Goal: Entertainment & Leisure: Browse casually

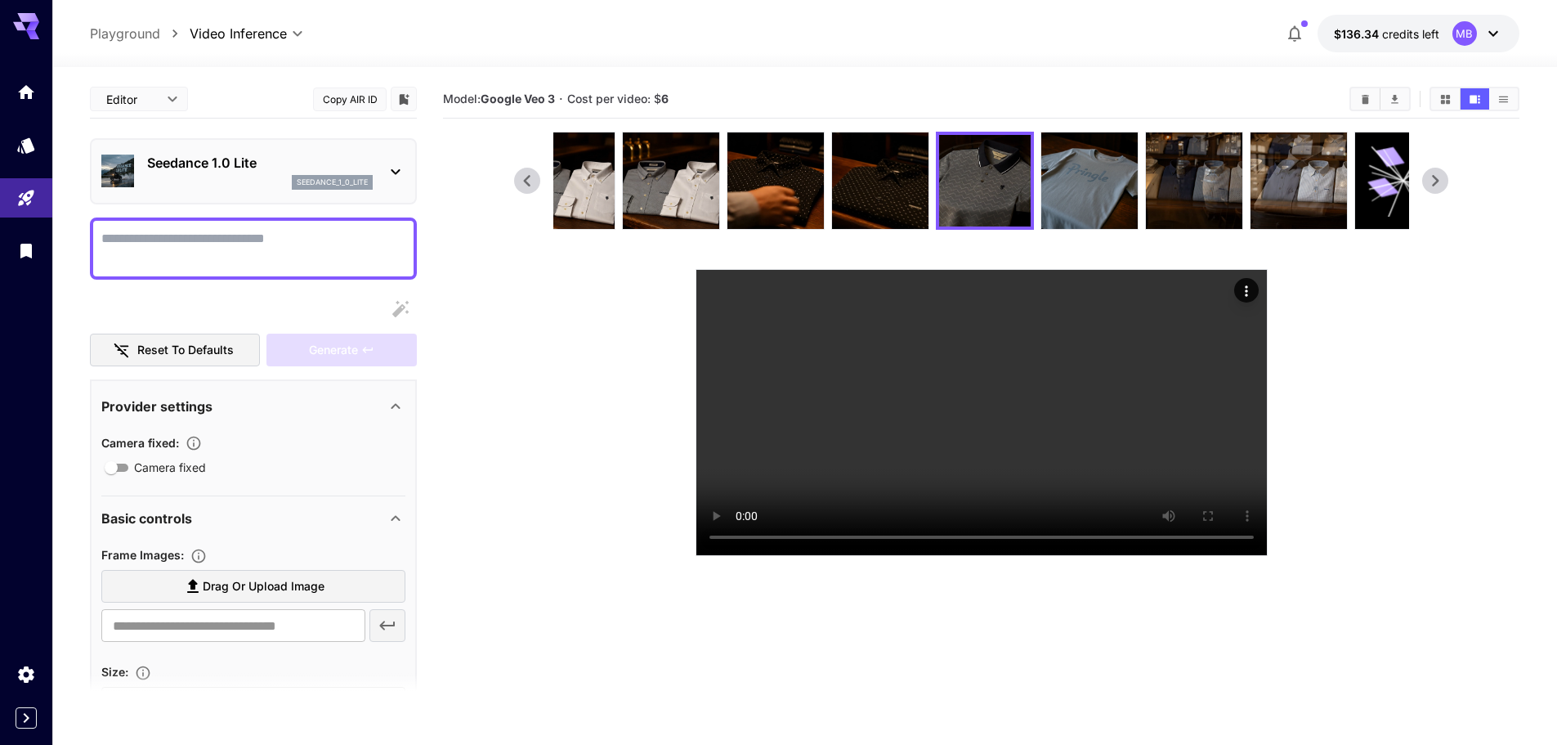
click at [580, 438] on section at bounding box center [981, 344] width 934 height 424
click at [1073, 208] on img at bounding box center [1089, 180] width 96 height 96
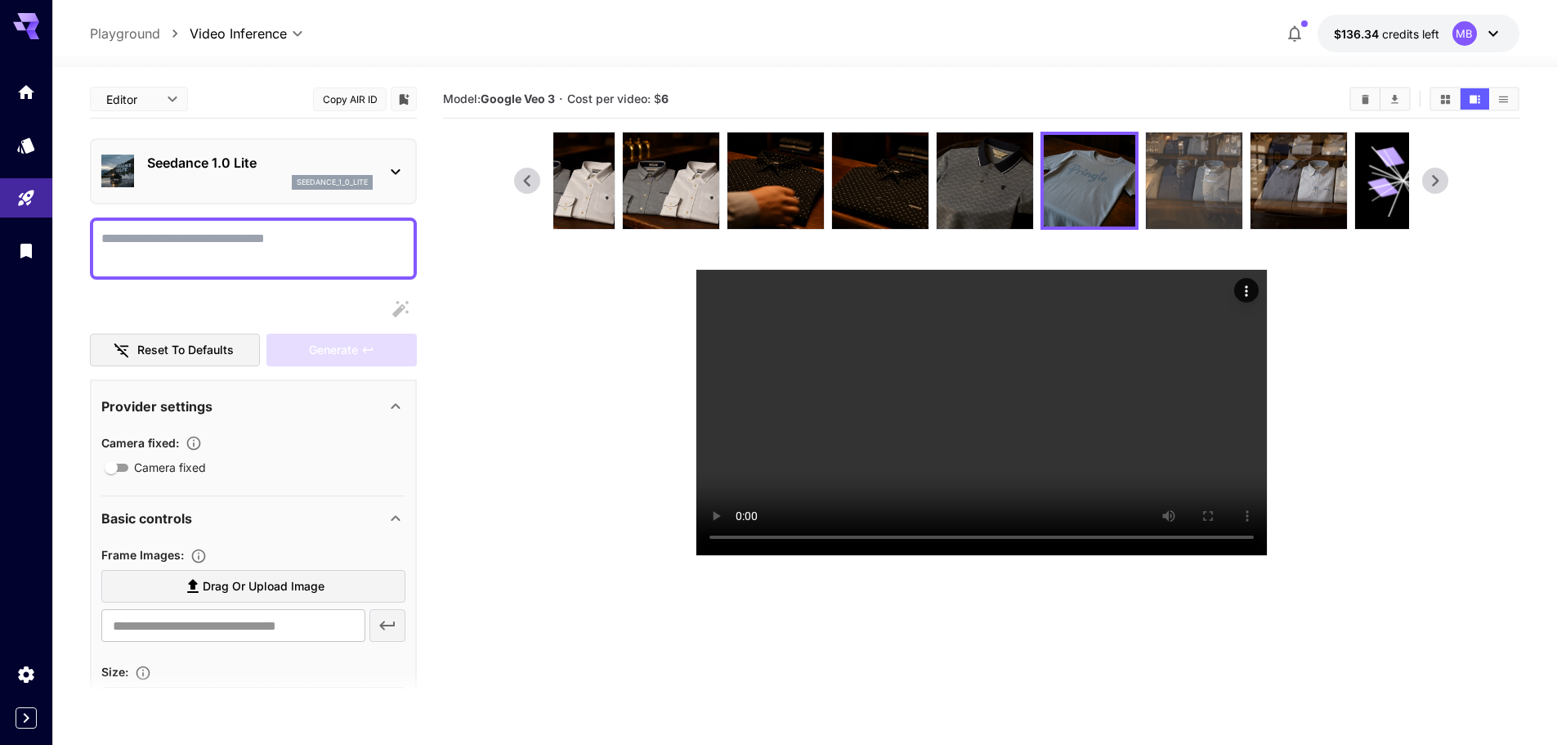
click at [1231, 188] on img at bounding box center [1194, 180] width 96 height 96
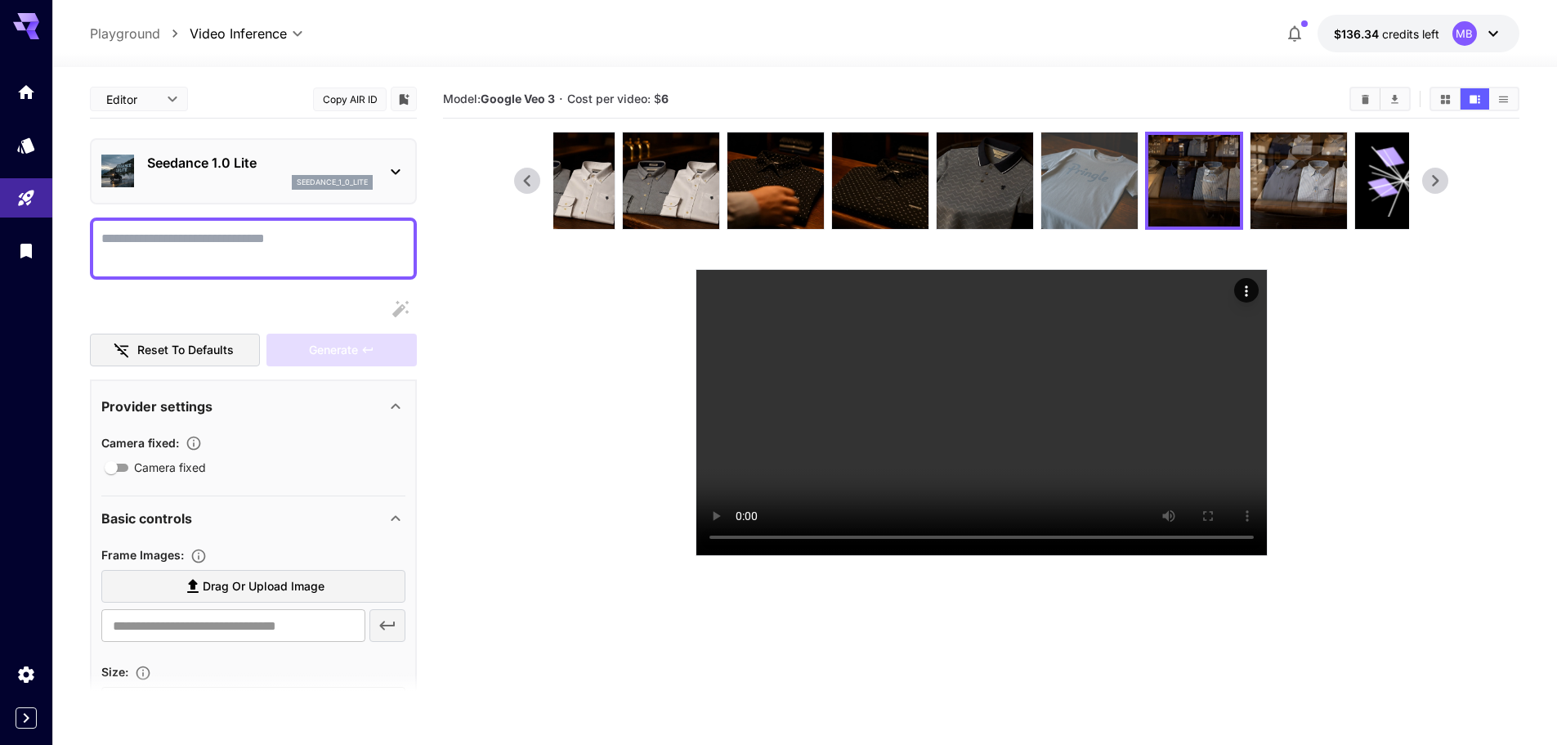
click at [1075, 205] on img at bounding box center [1089, 180] width 96 height 96
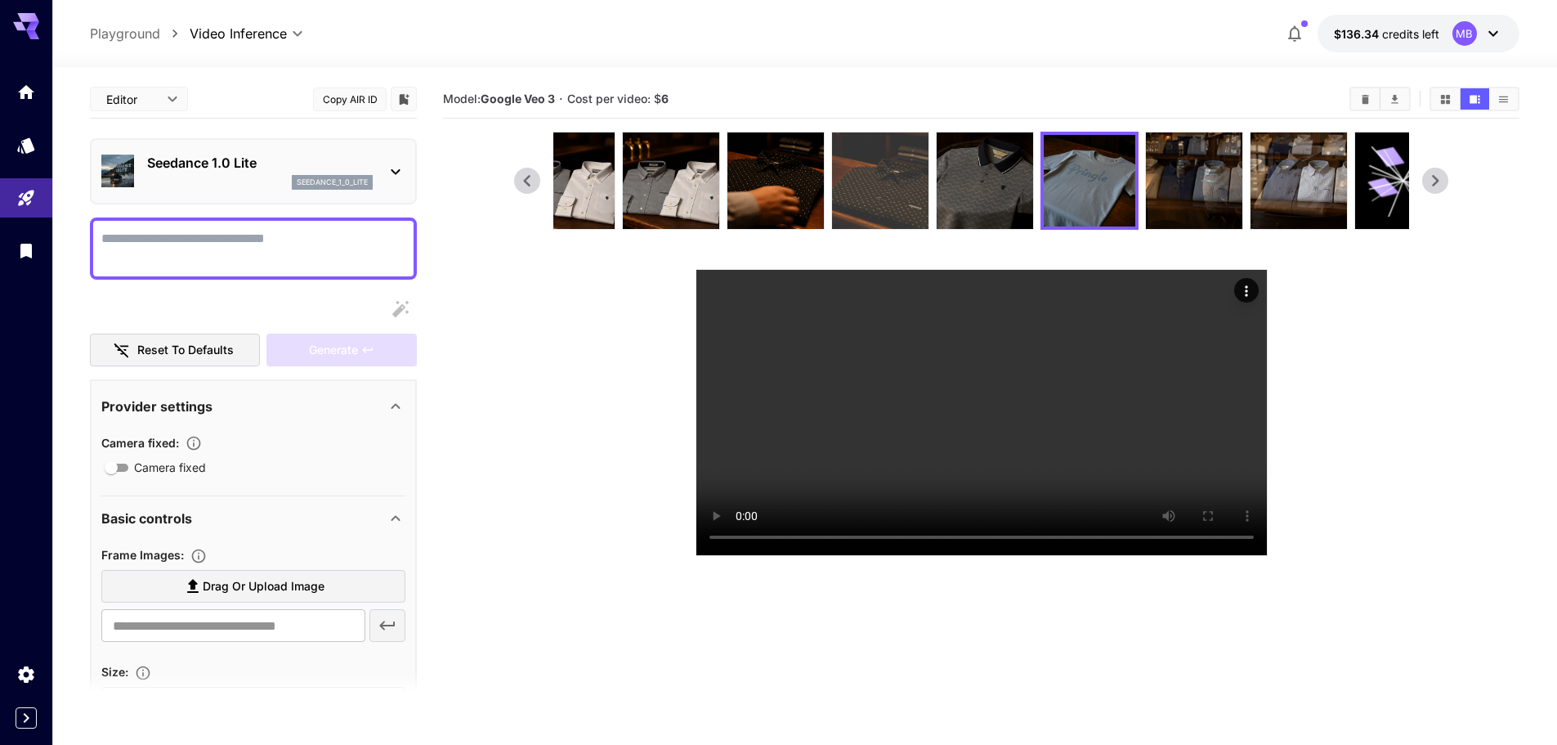
click at [903, 191] on img at bounding box center [880, 180] width 96 height 96
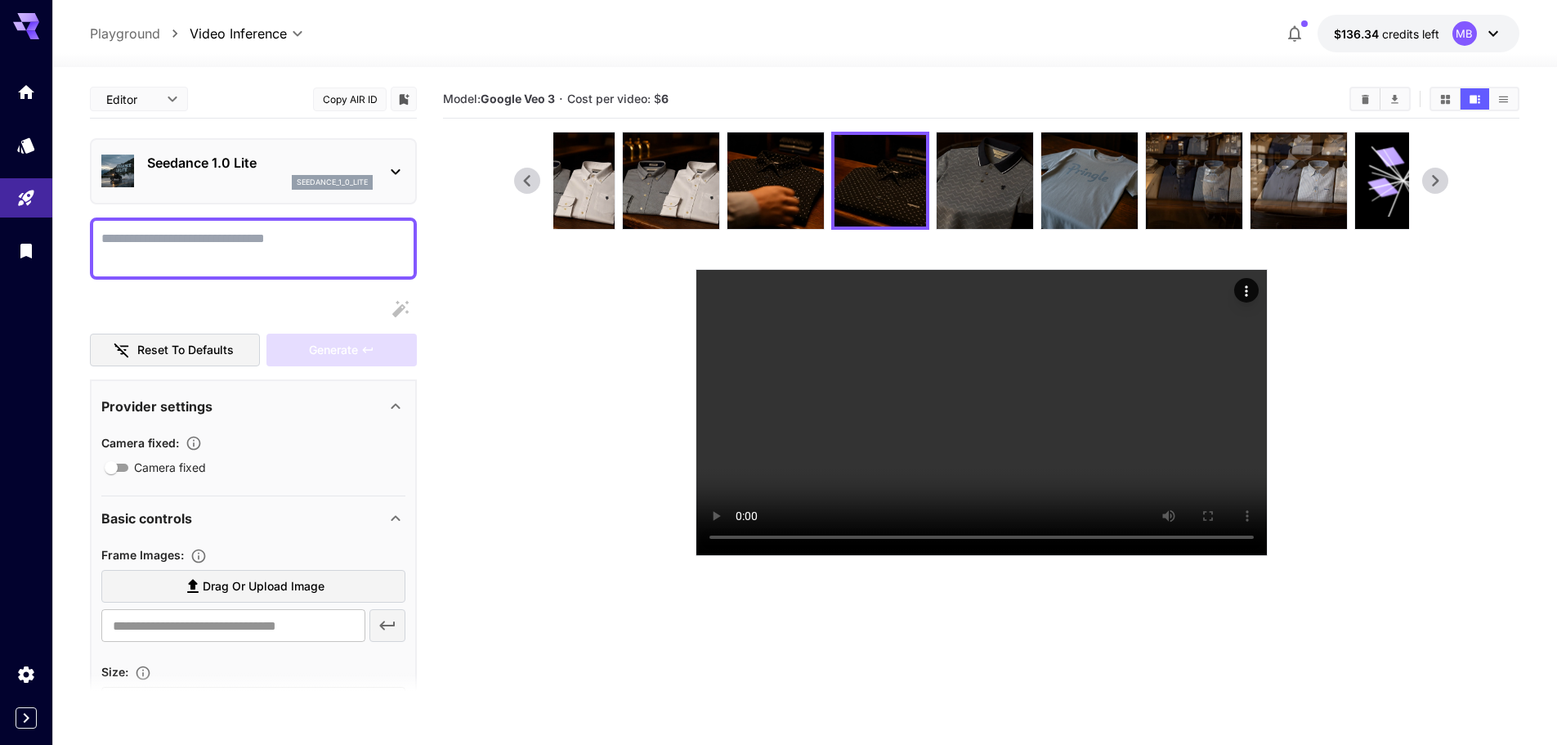
click at [770, 242] on section at bounding box center [981, 344] width 934 height 424
click at [782, 213] on img at bounding box center [776, 180] width 96 height 96
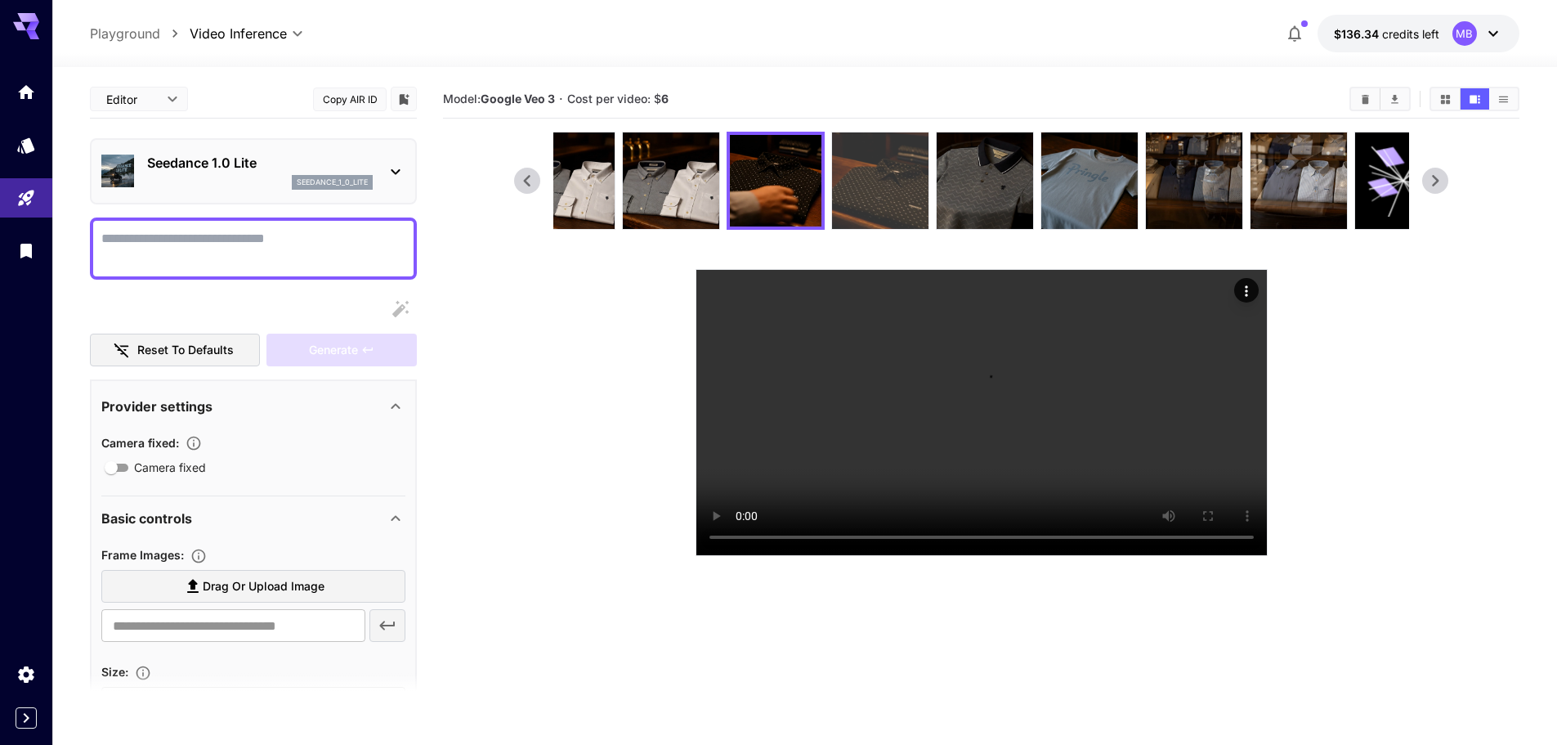
click at [871, 202] on img at bounding box center [880, 180] width 96 height 96
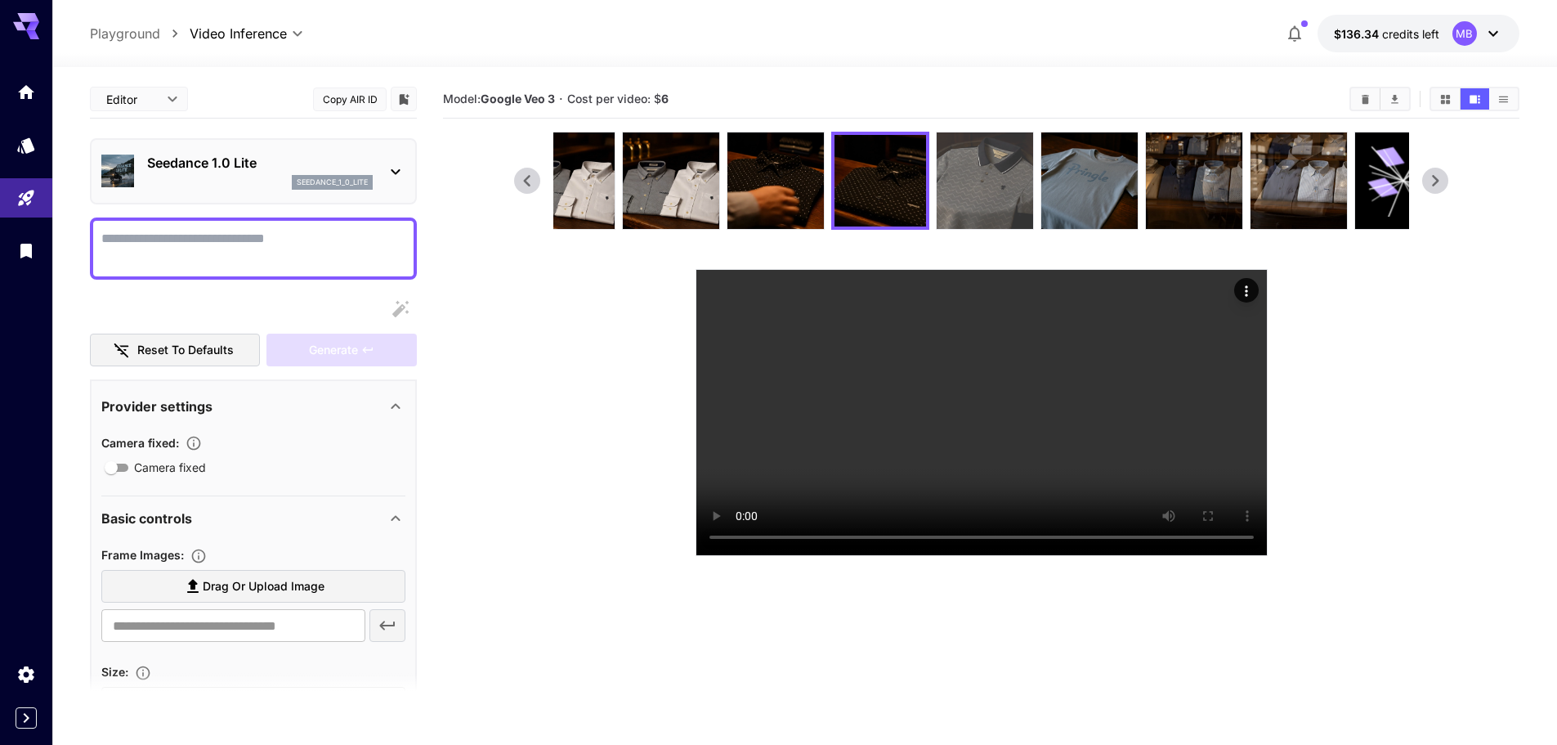
click at [980, 217] on img at bounding box center [985, 180] width 96 height 96
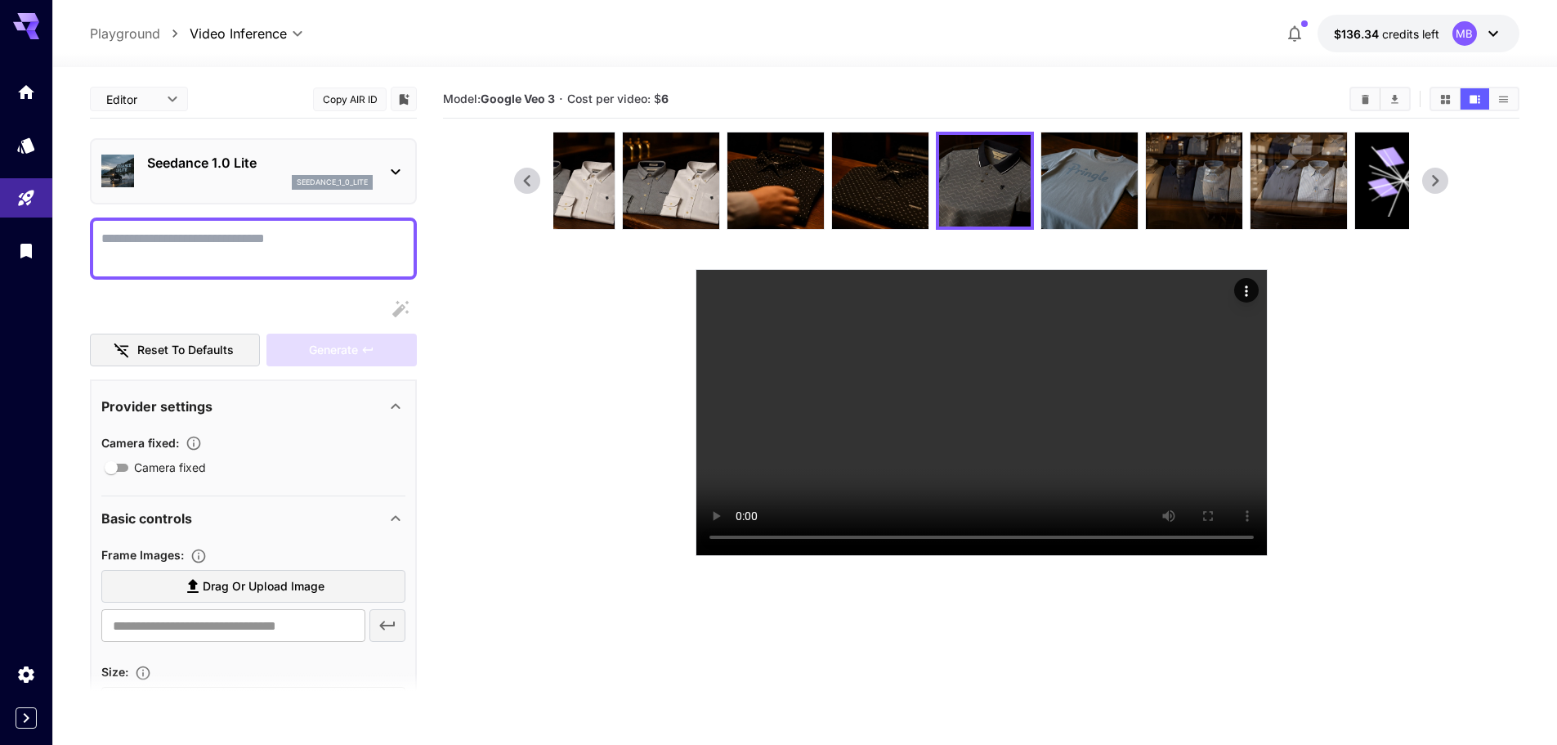
click at [1463, 327] on section at bounding box center [981, 344] width 1077 height 424
click at [880, 185] on img at bounding box center [880, 180] width 96 height 96
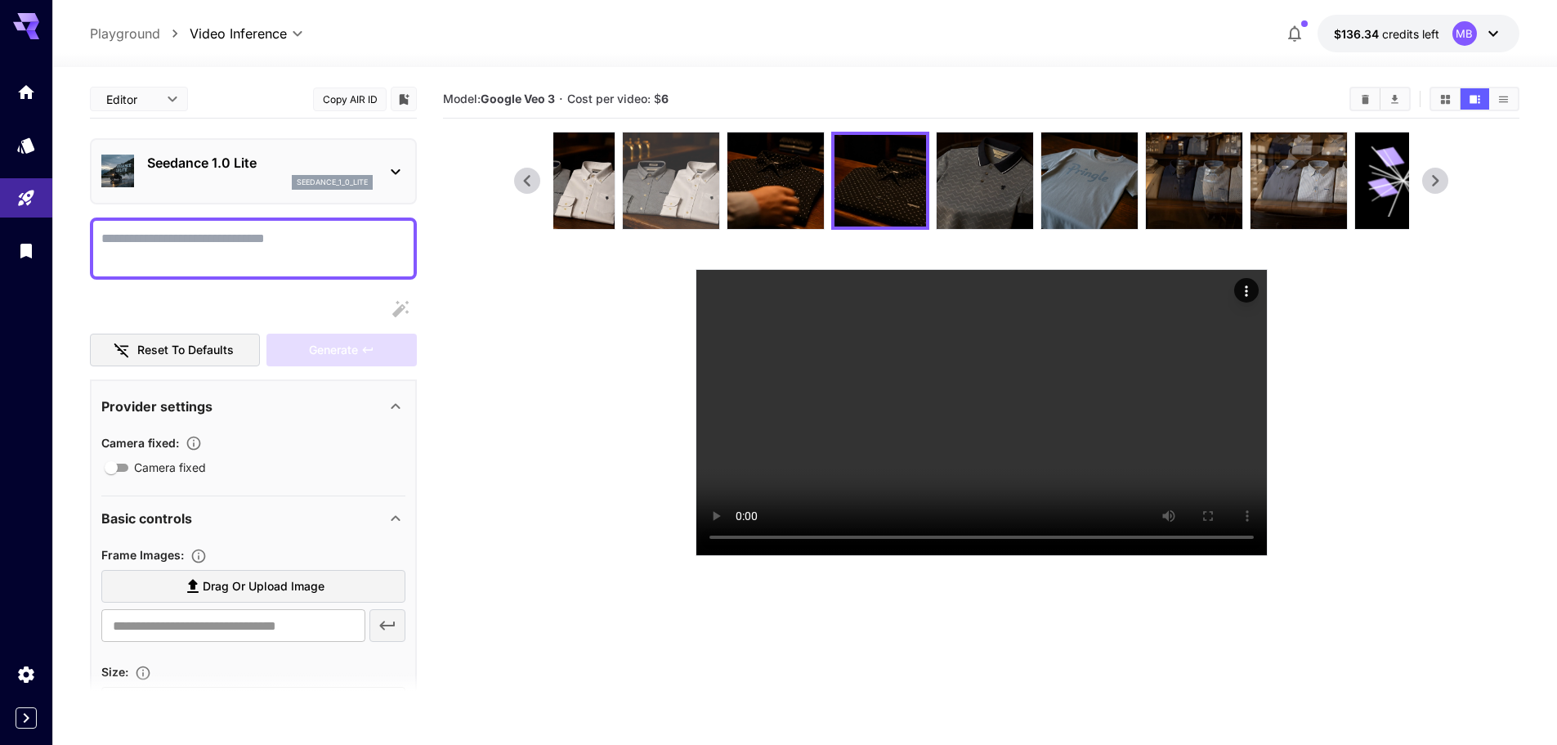
click at [651, 170] on img at bounding box center [671, 180] width 96 height 96
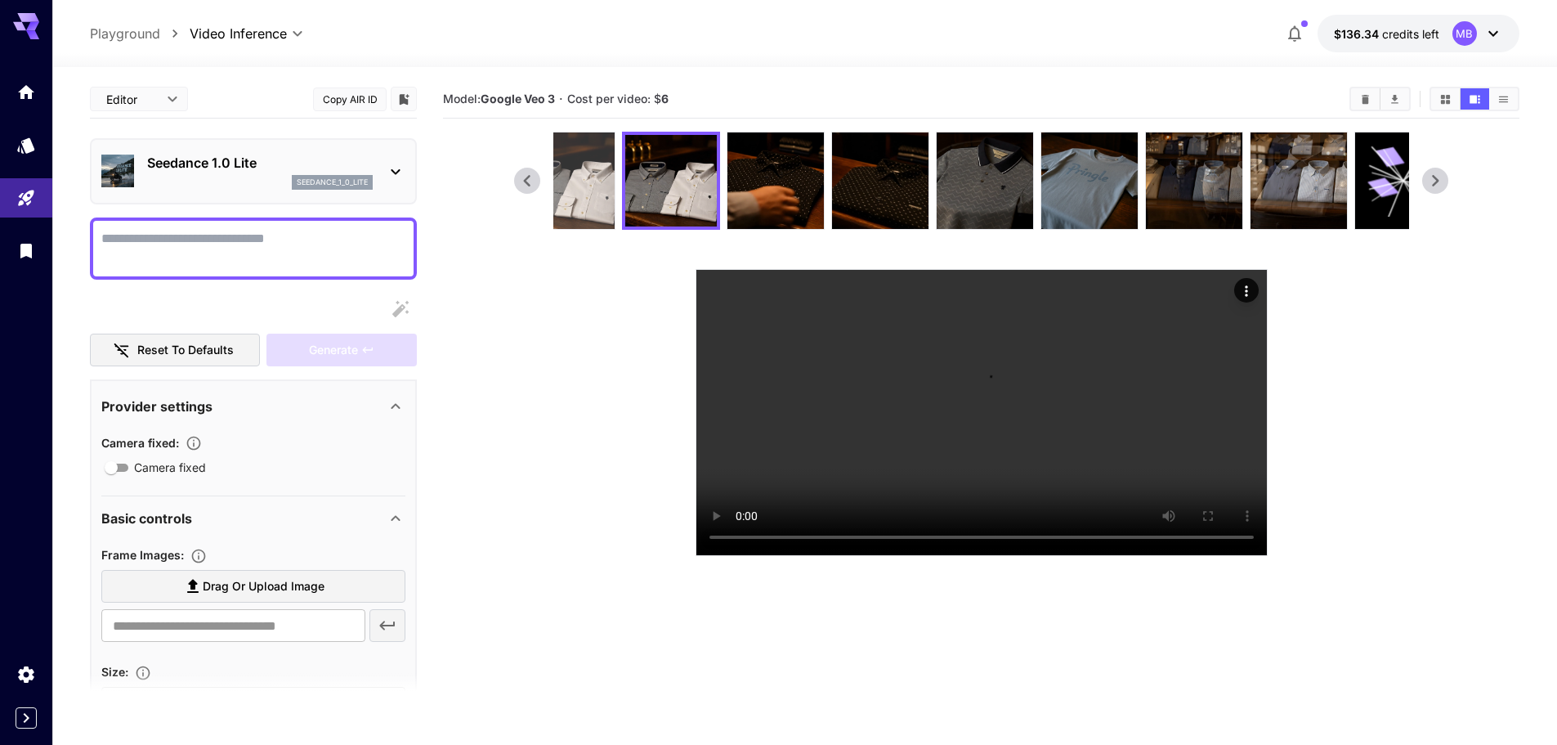
click at [570, 204] on img at bounding box center [566, 180] width 96 height 96
click at [531, 185] on icon at bounding box center [527, 180] width 25 height 25
